Goal: Transaction & Acquisition: Purchase product/service

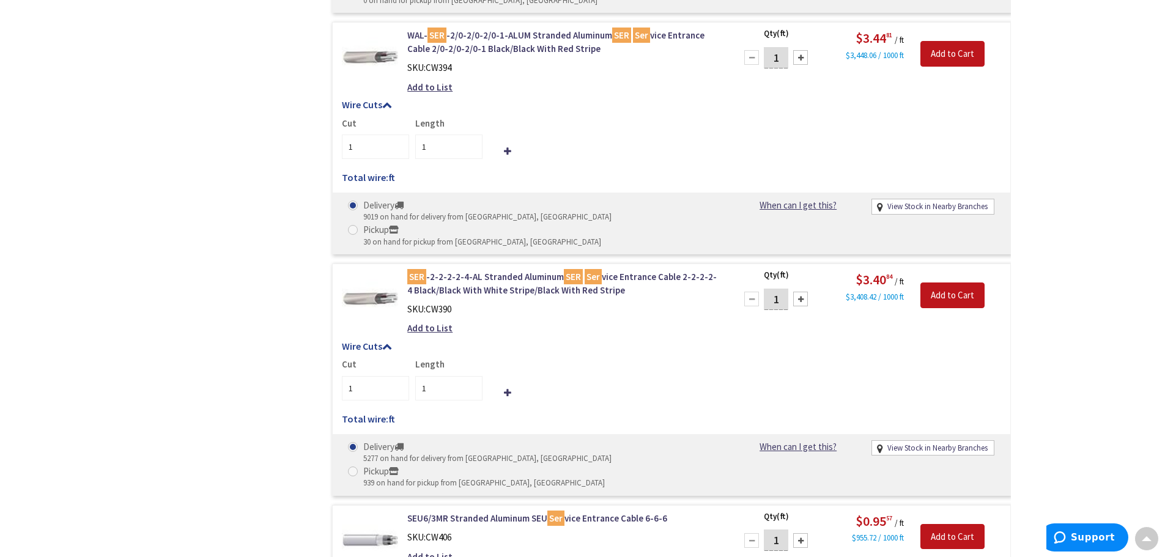
scroll to position [2324, 0]
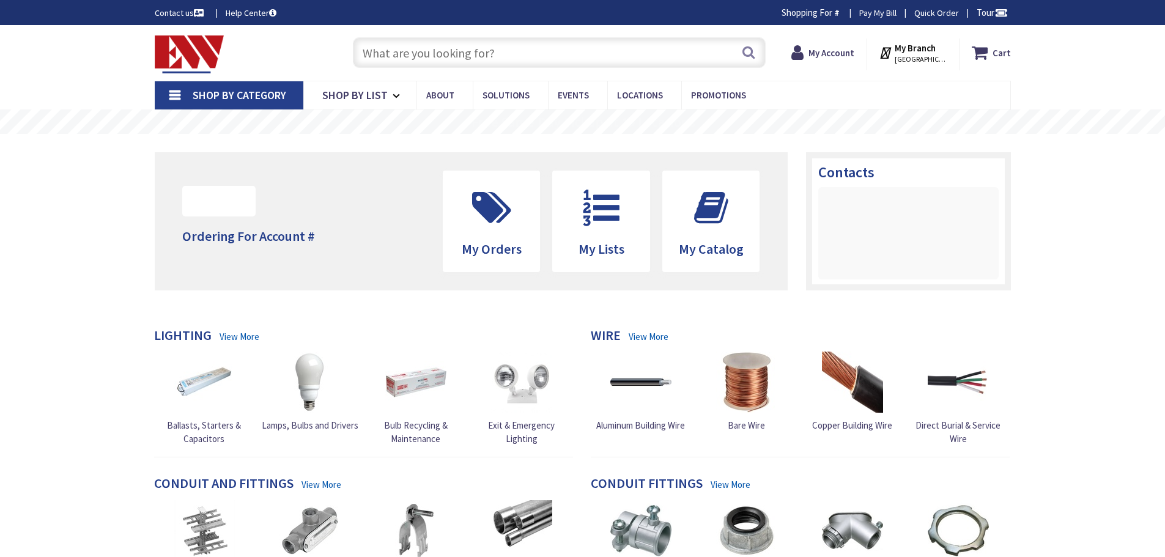
type input "[GEOGRAPHIC_DATA], [STREET_ADDRESS][DEMOGRAPHIC_DATA]"
click at [509, 51] on input "text" at bounding box center [559, 52] width 413 height 31
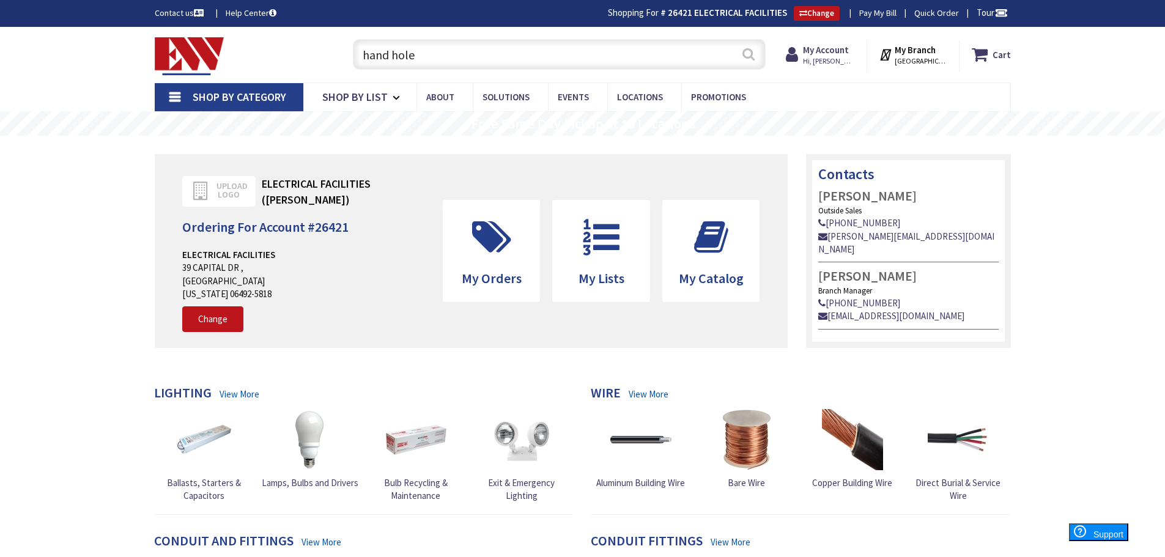
type input "hand hole"
click at [745, 56] on button "Search" at bounding box center [748, 54] width 16 height 28
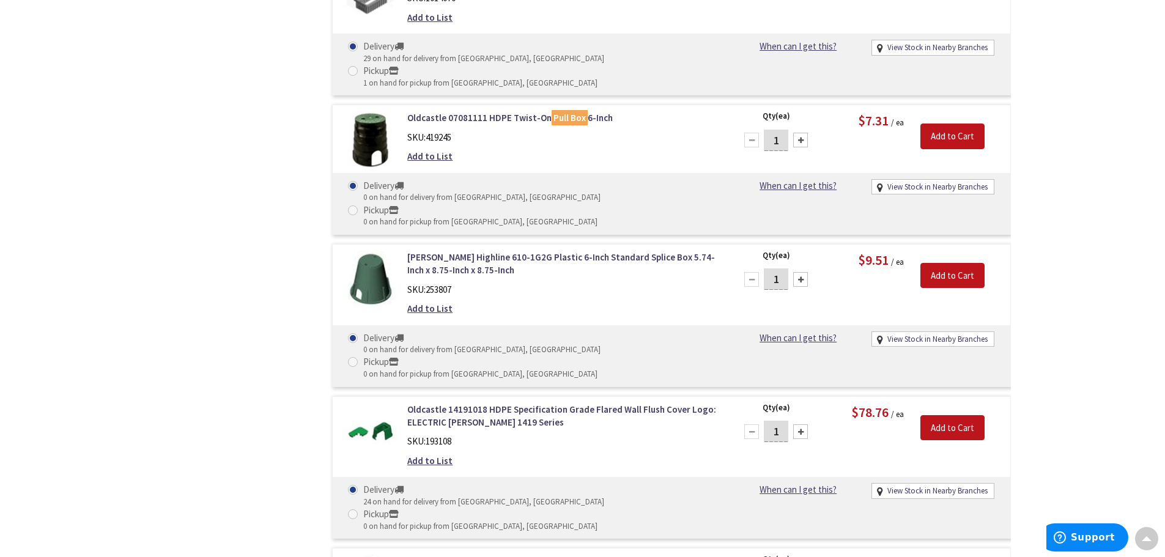
scroll to position [1653, 0]
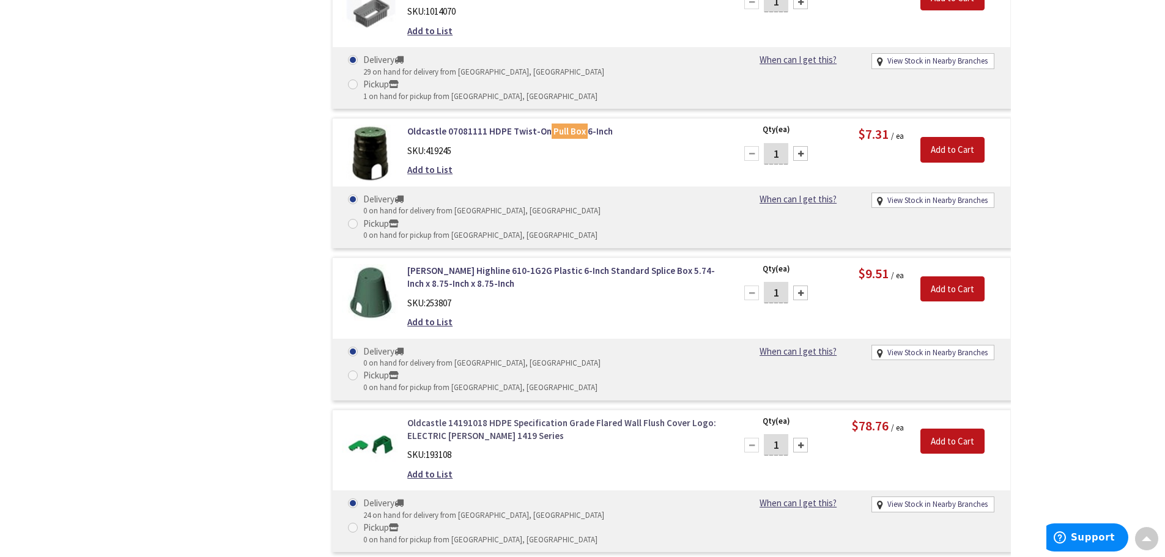
click at [463, 416] on link "Oldcastle 14191018 HDPE Specification Grade Flared Wall Flush Cover Logo: ELECT…" at bounding box center [562, 429] width 311 height 26
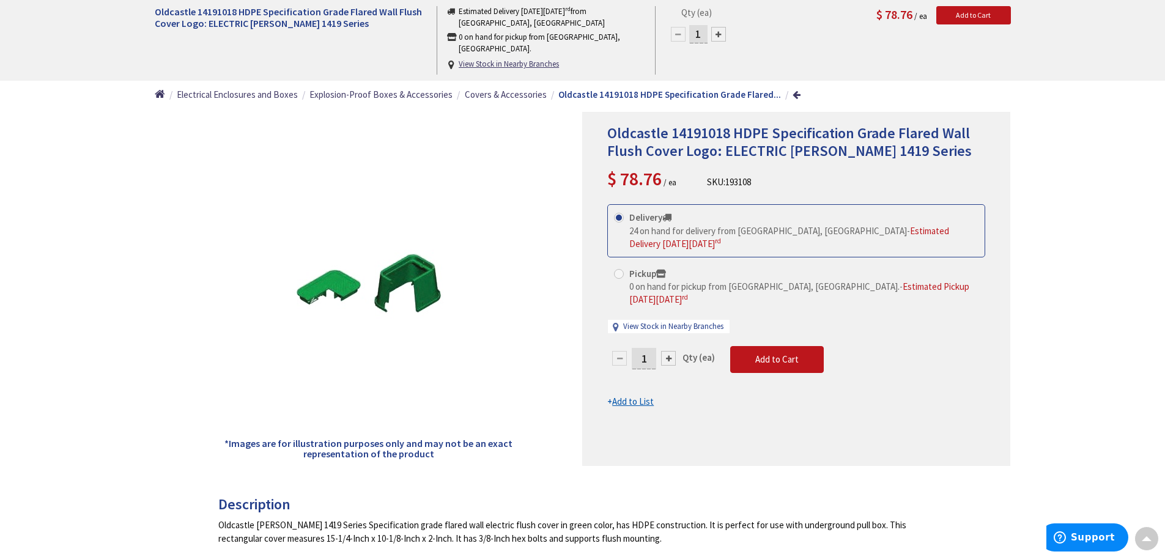
scroll to position [63, 0]
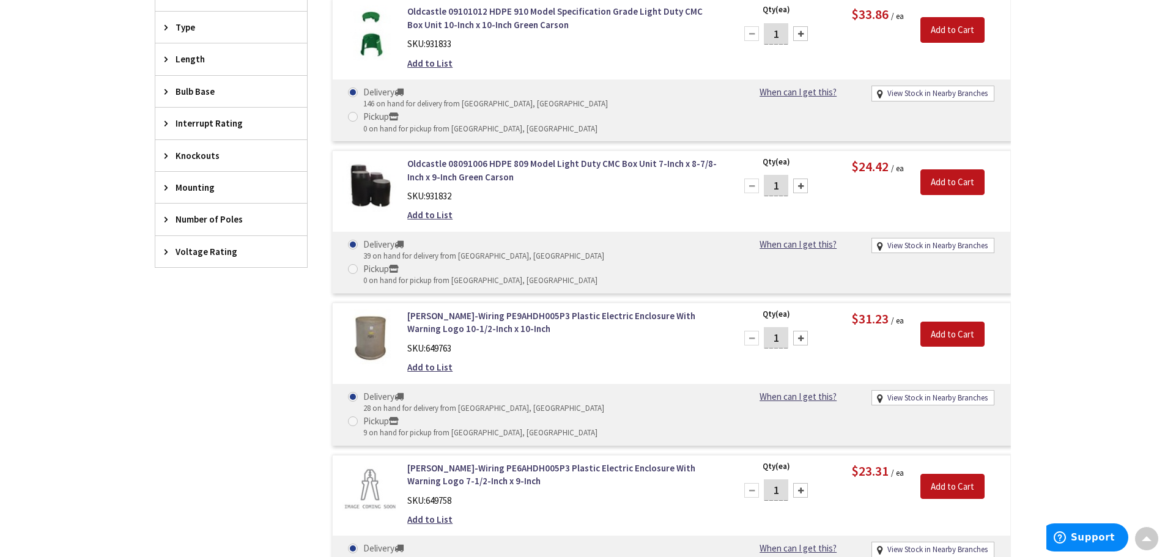
scroll to position [820, 0]
